Goal: Information Seeking & Learning: Understand process/instructions

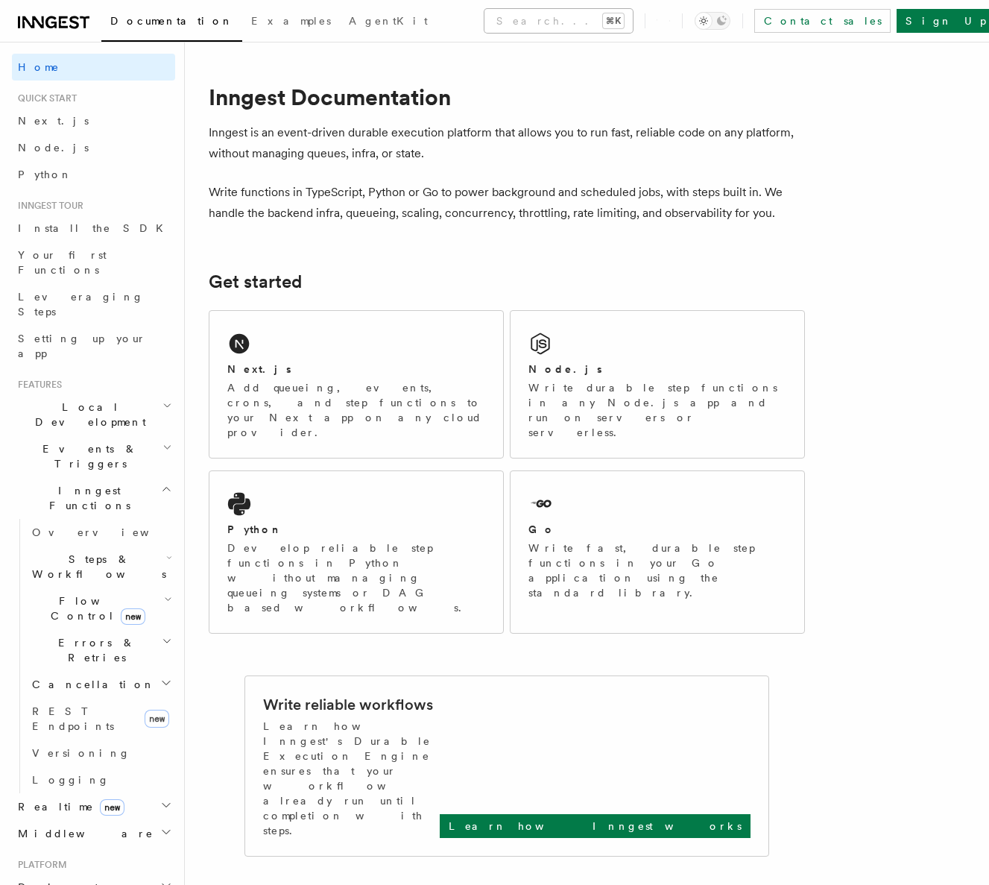
click at [537, 25] on button "Search... ⌘K" at bounding box center [558, 21] width 148 height 24
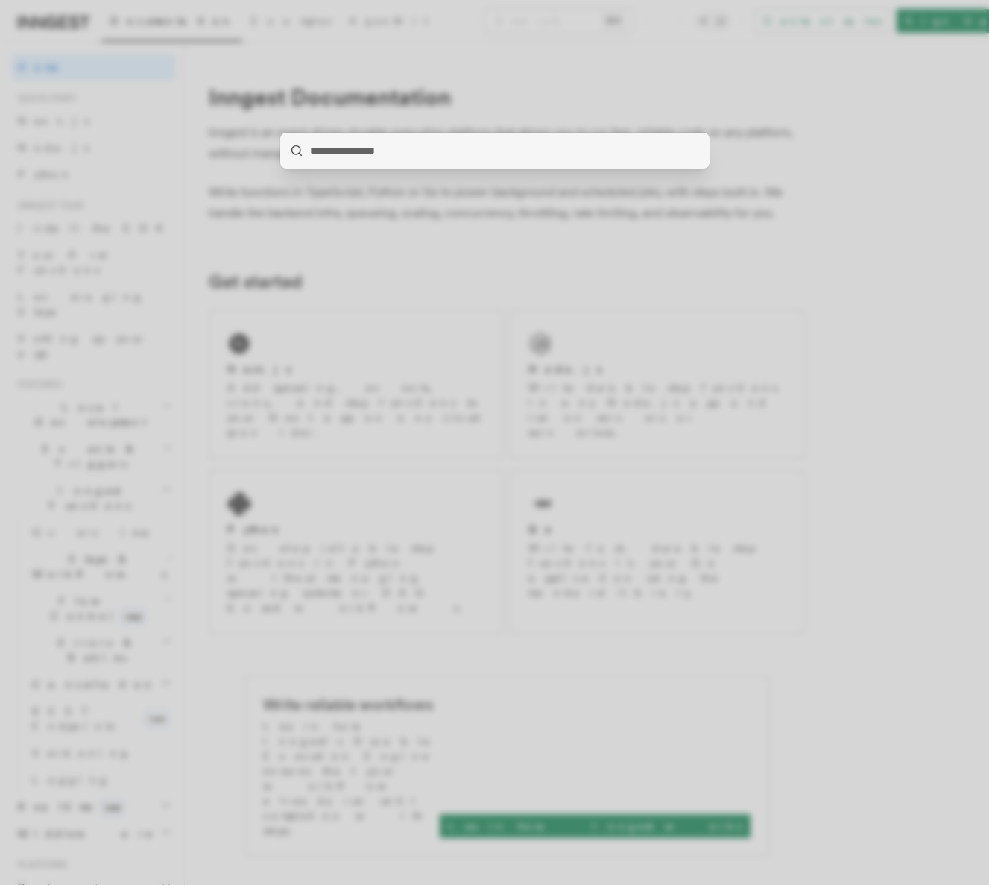
click at [531, 39] on div at bounding box center [494, 442] width 989 height 885
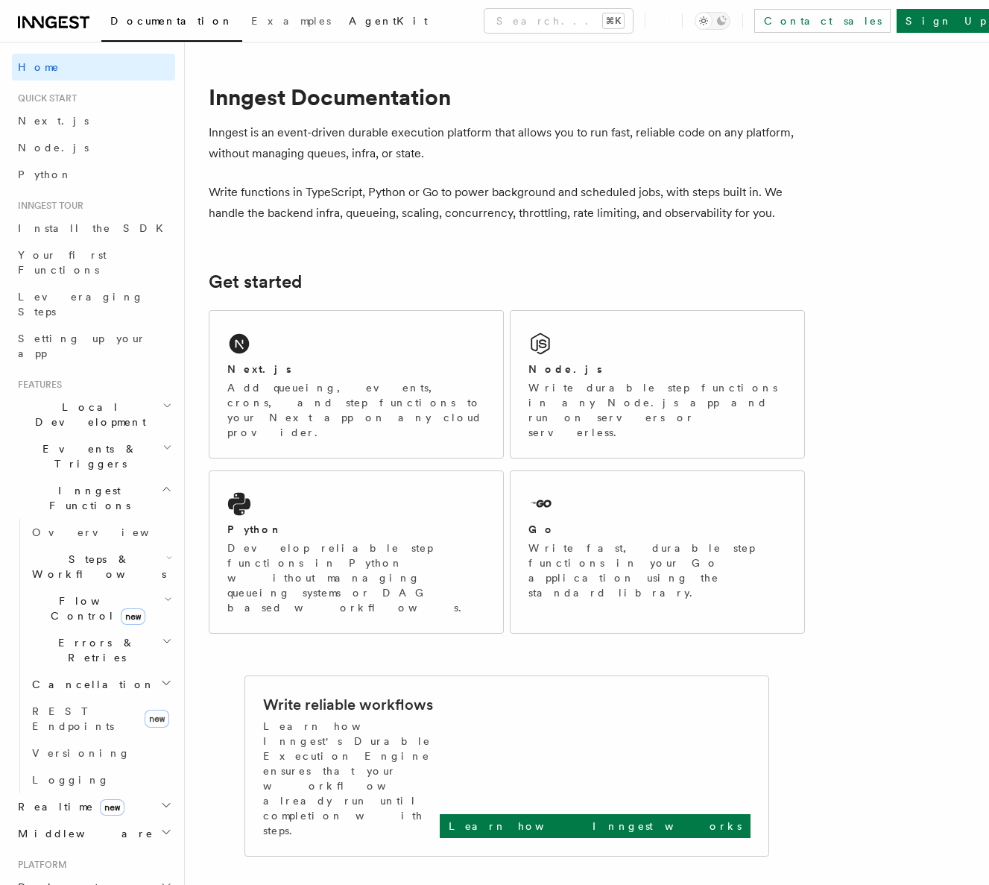
click at [349, 17] on span "AgentKit" at bounding box center [388, 21] width 79 height 12
click at [78, 233] on span "Install the SDK" at bounding box center [95, 228] width 154 height 12
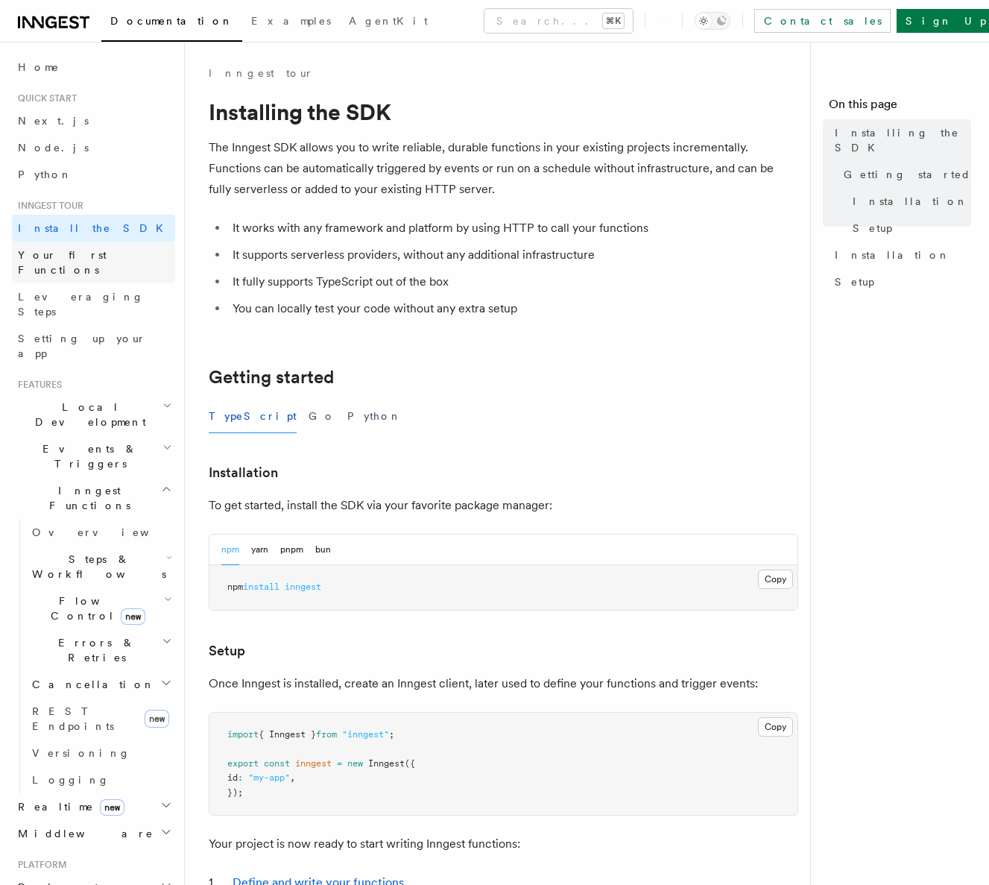
click at [78, 253] on span "Your first Functions" at bounding box center [62, 262] width 89 height 27
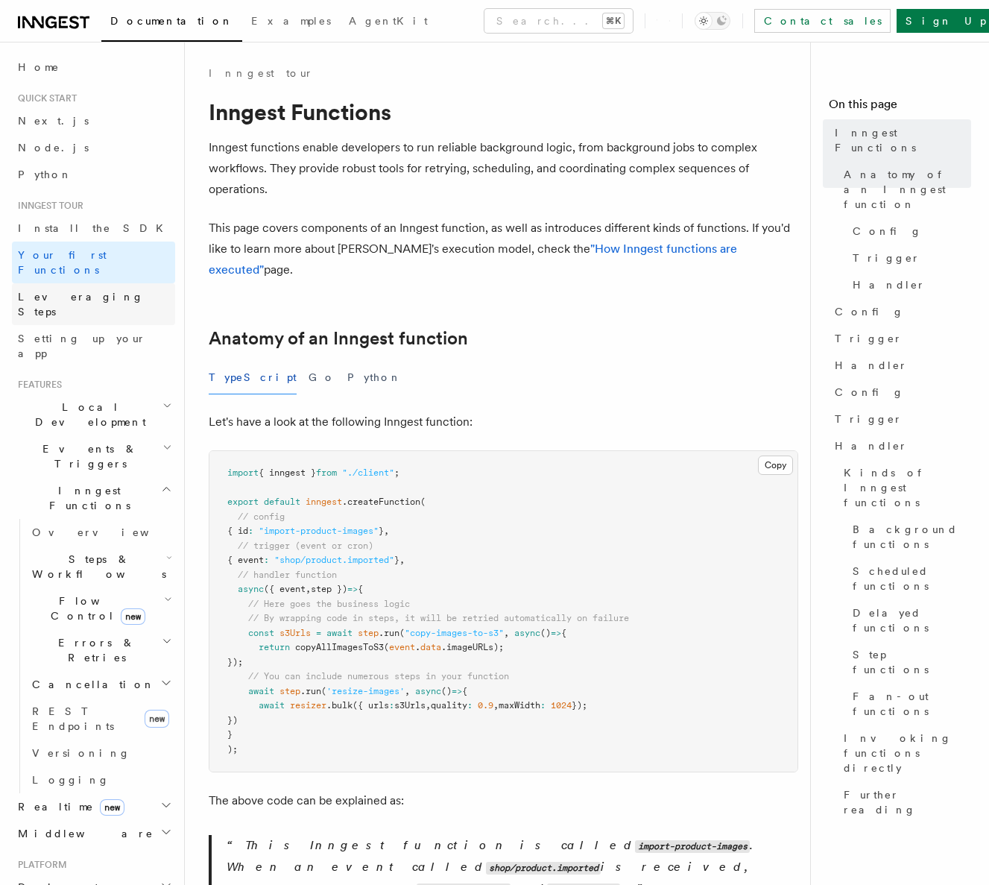
click at [78, 291] on span "Leveraging Steps" at bounding box center [81, 304] width 126 height 27
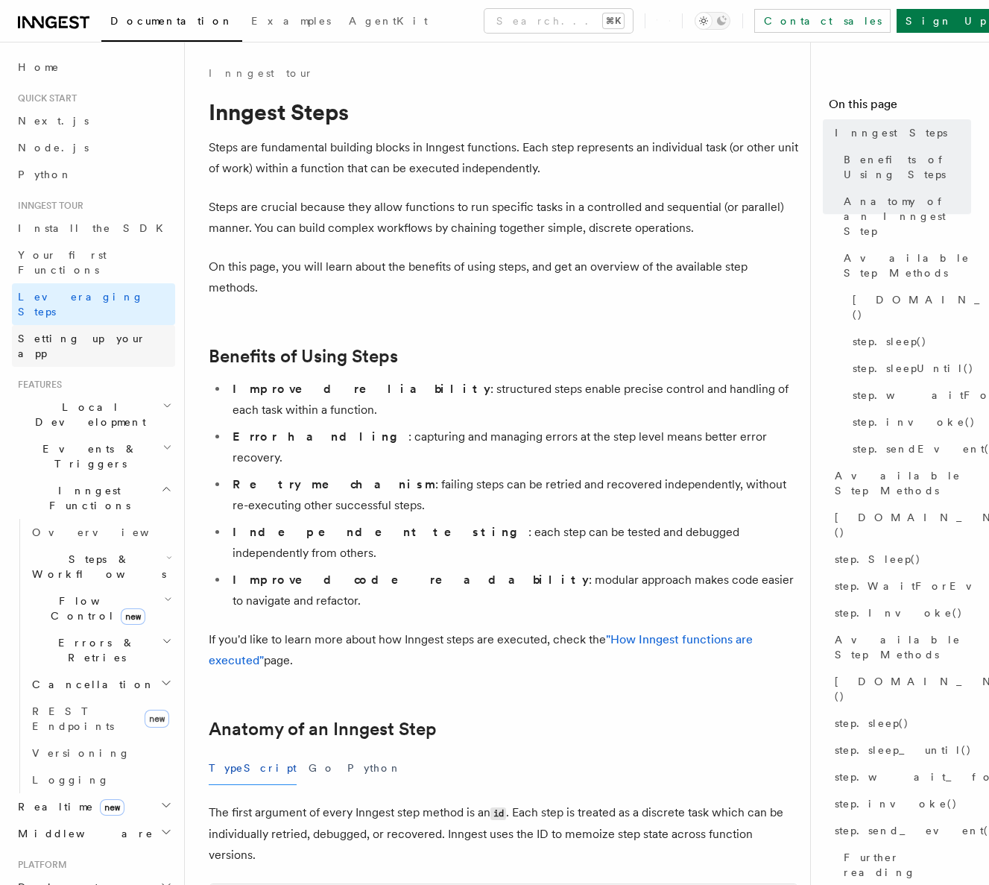
click at [79, 332] on span "Setting up your app" at bounding box center [82, 345] width 128 height 27
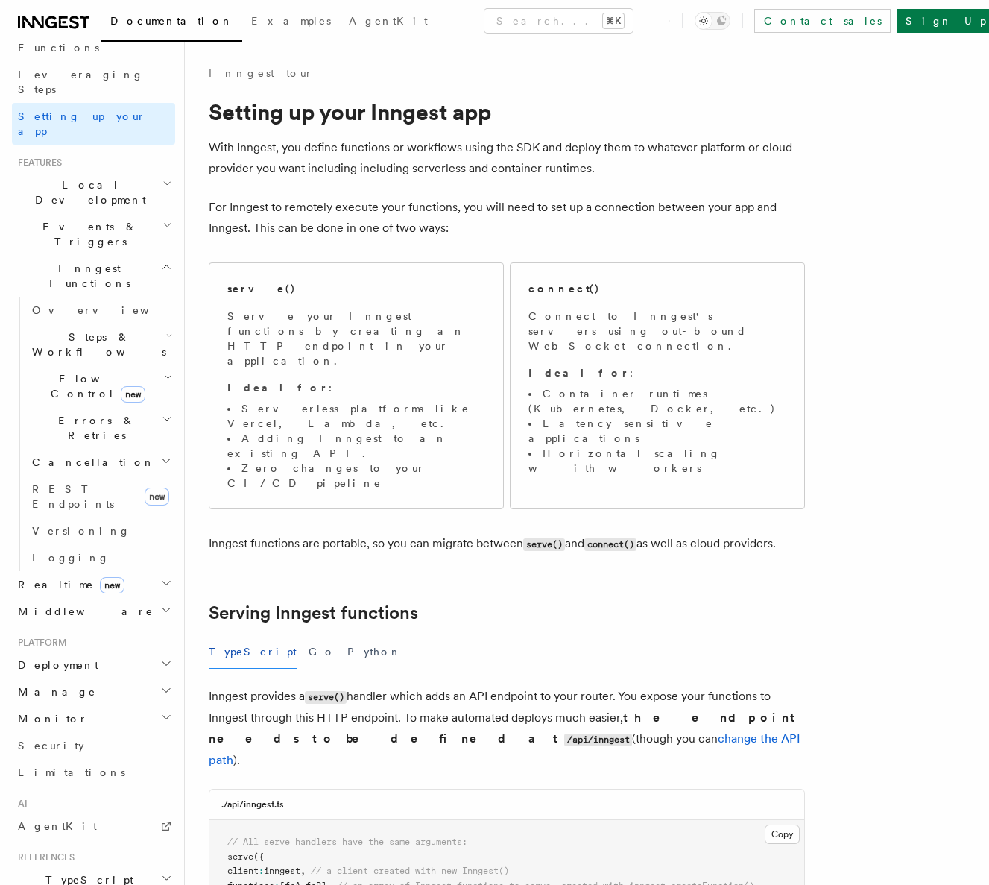
scroll to position [223, 0]
click at [141, 651] on h2 "Deployment" at bounding box center [93, 664] width 163 height 27
click at [136, 677] on link "Overview" at bounding box center [100, 690] width 149 height 27
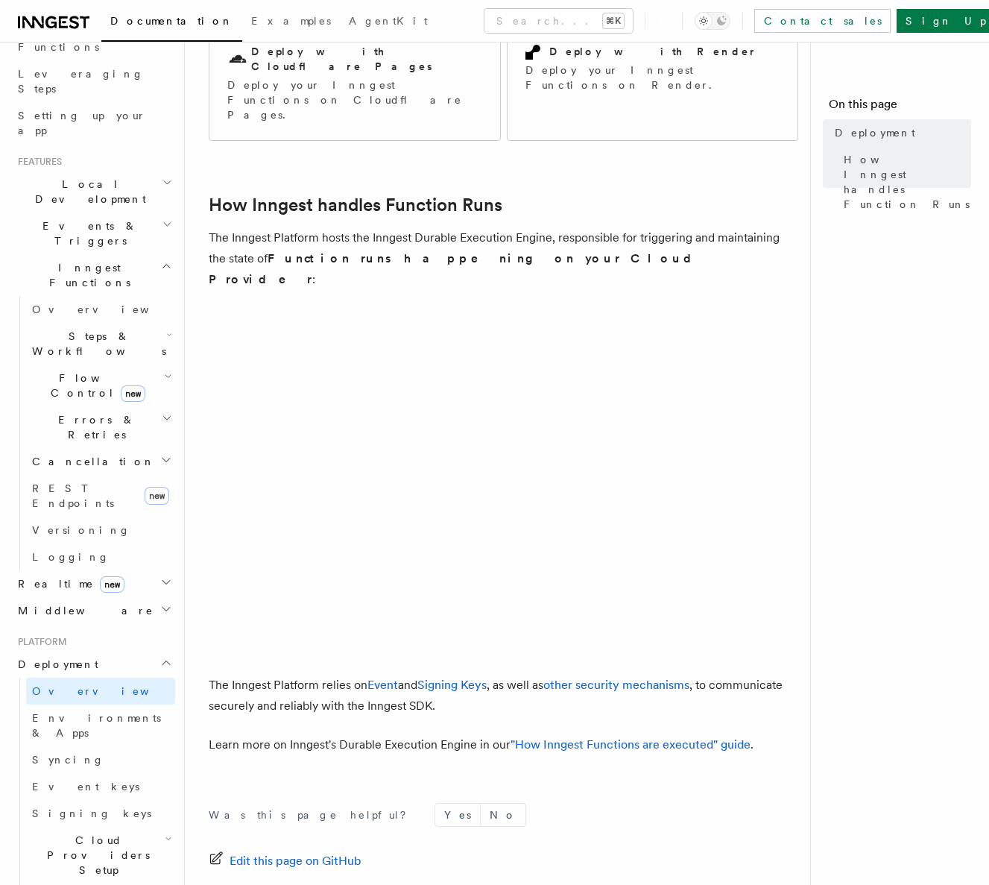
scroll to position [383, 0]
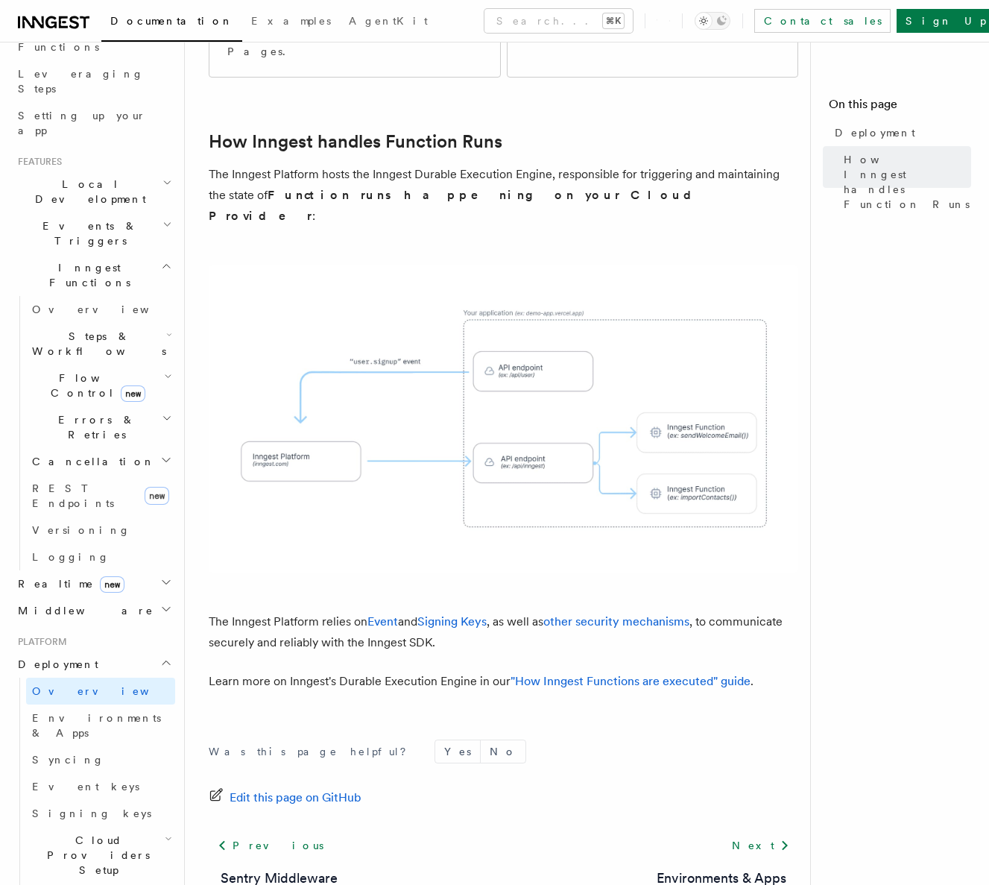
click at [125, 832] on span "Cloud Providers Setup" at bounding box center [95, 854] width 139 height 45
